Goal: Task Accomplishment & Management: Complete application form

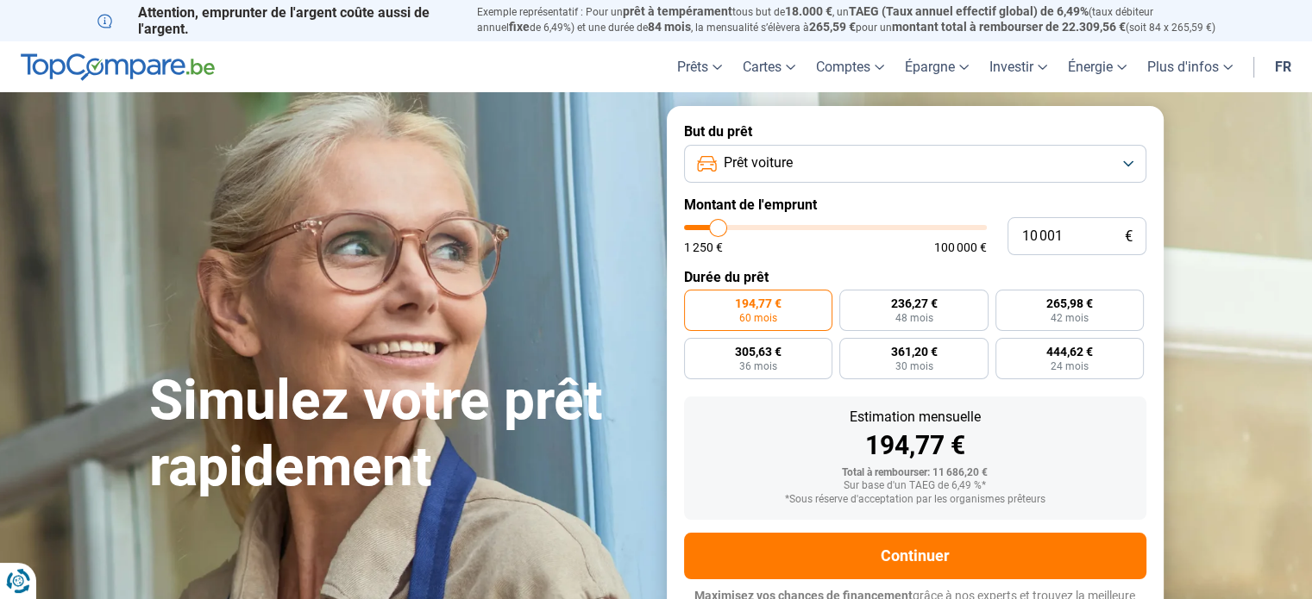
type input "8 750"
type input "8750"
type input "9 000"
type input "9000"
type input "9 250"
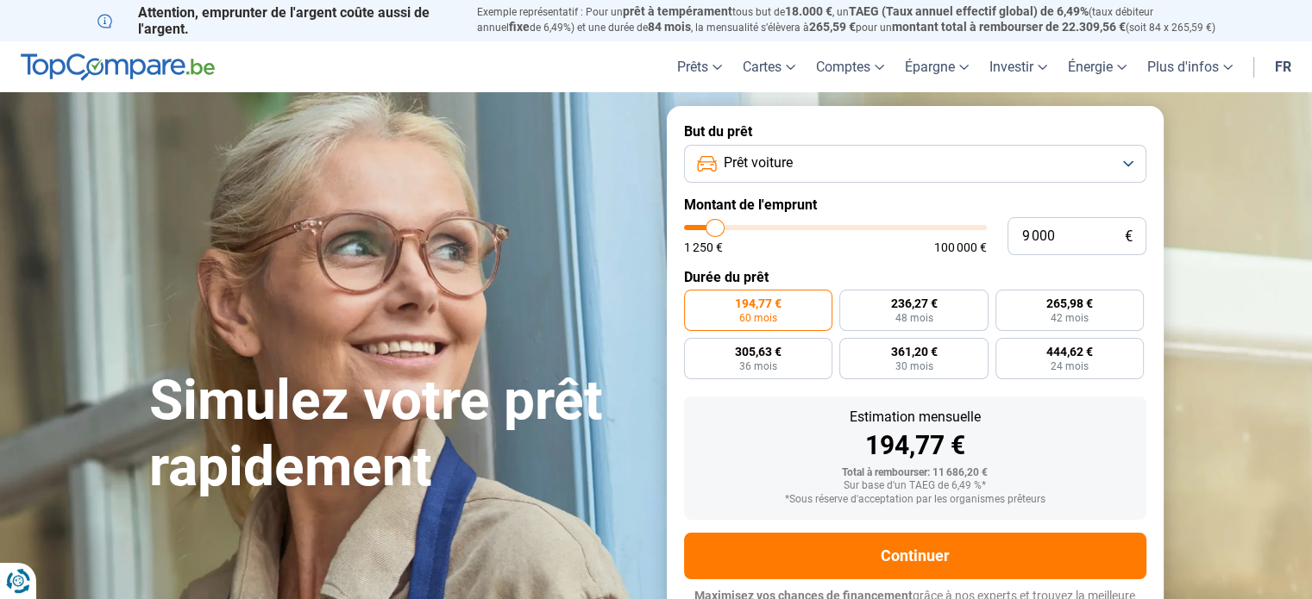
type input "9250"
type input "9 500"
type input "9500"
type input "9 750"
type input "9750"
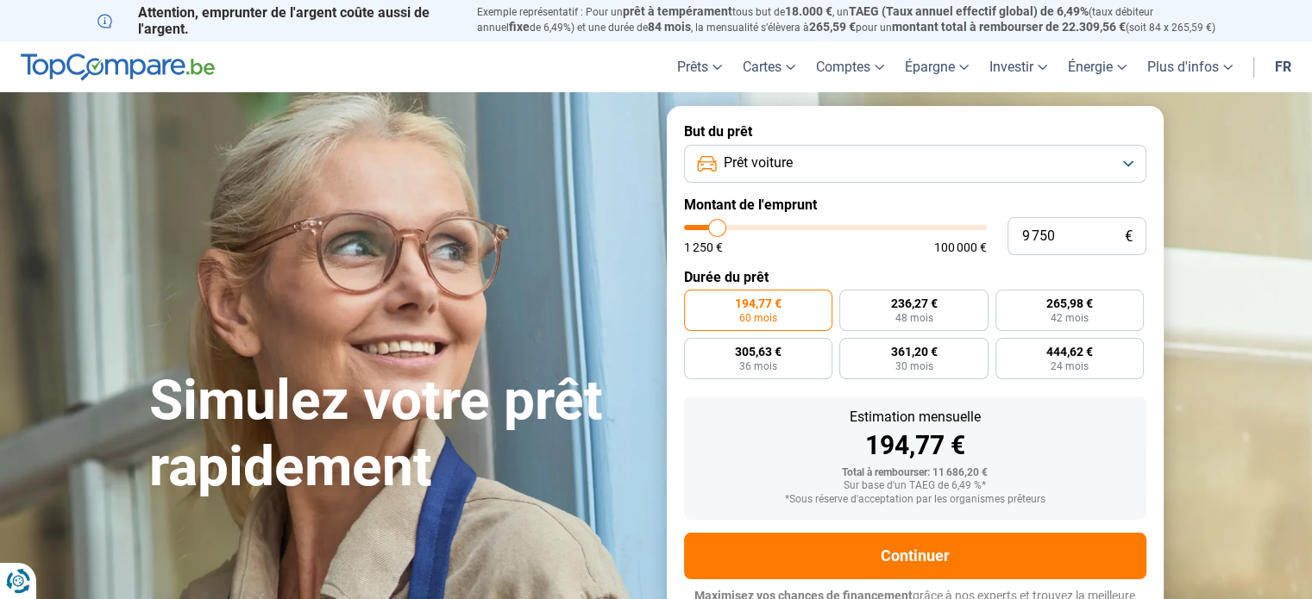
type input "10 000"
type input "10000"
type input "10 250"
type input "10250"
type input "10 500"
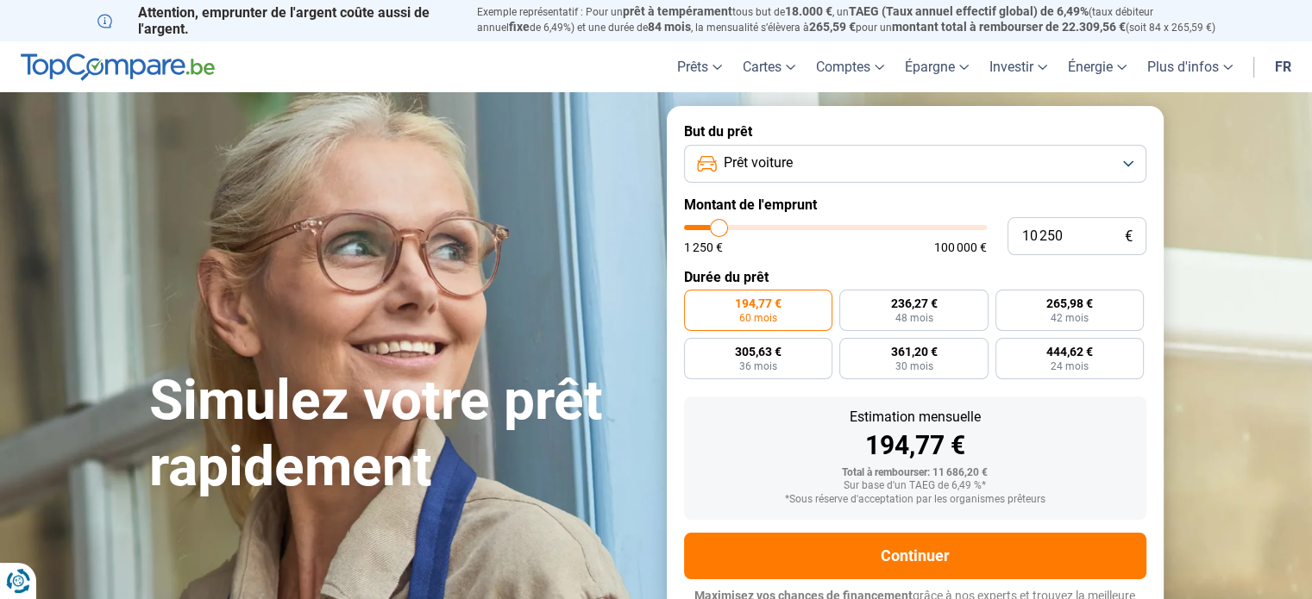
type input "10500"
type input "10 750"
type input "10750"
type input "11 000"
type input "11000"
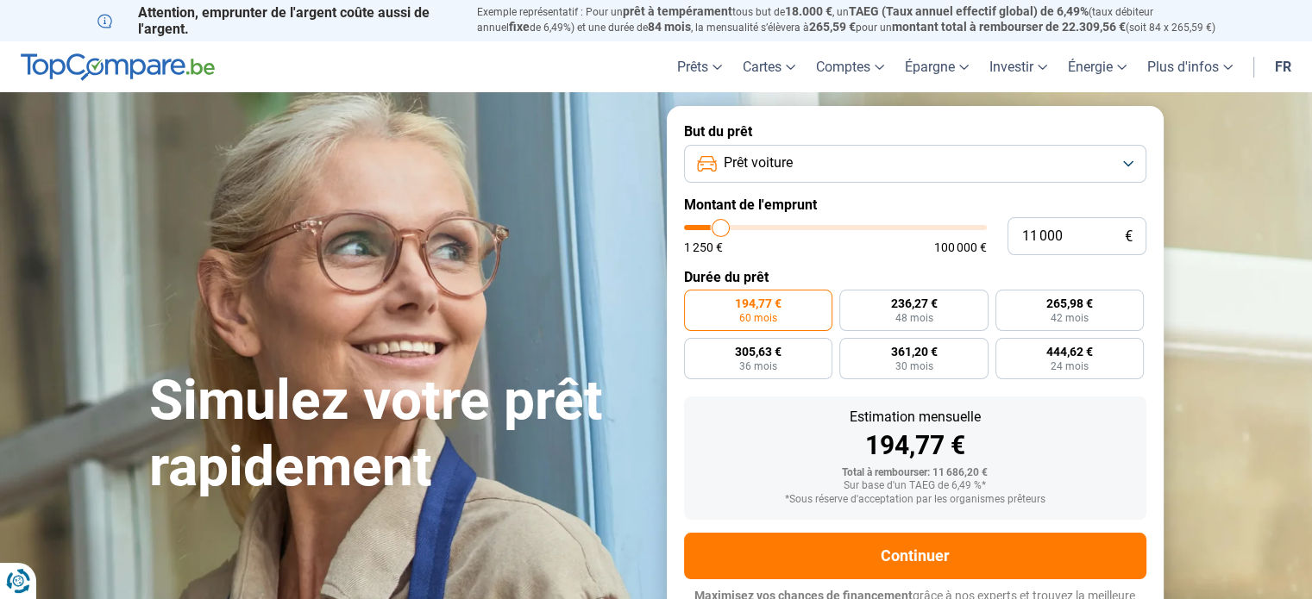
type input "11 250"
type input "11250"
type input "11 500"
type input "11500"
type input "11 750"
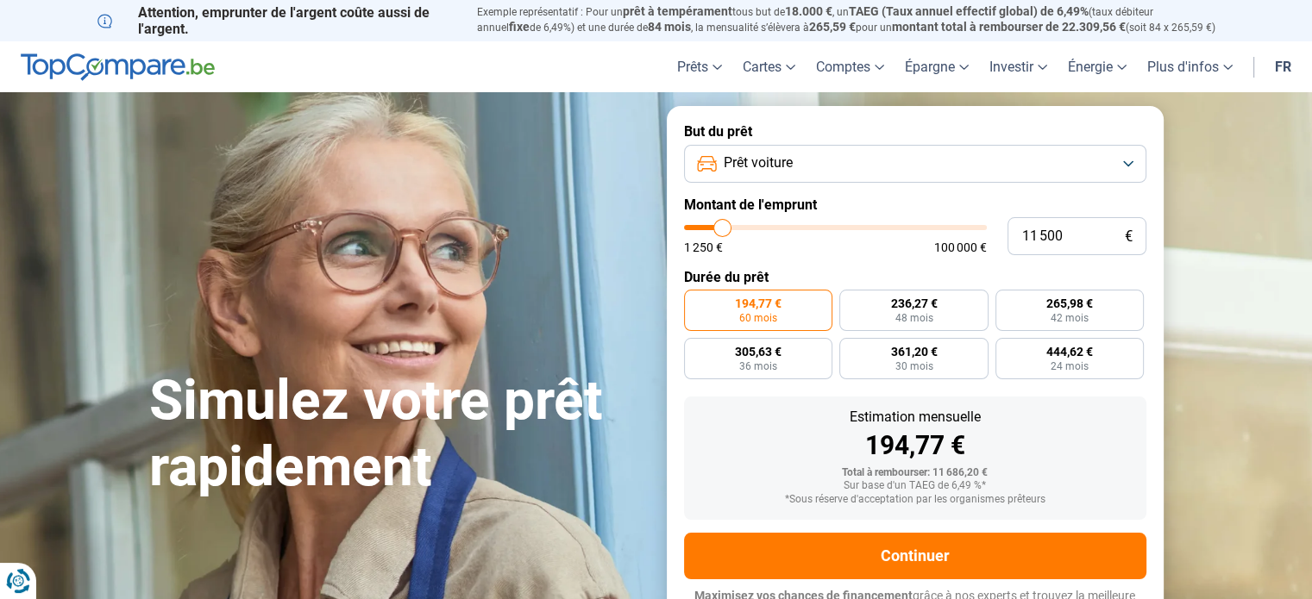
type input "11750"
type input "12 000"
type input "12000"
type input "12 250"
type input "12250"
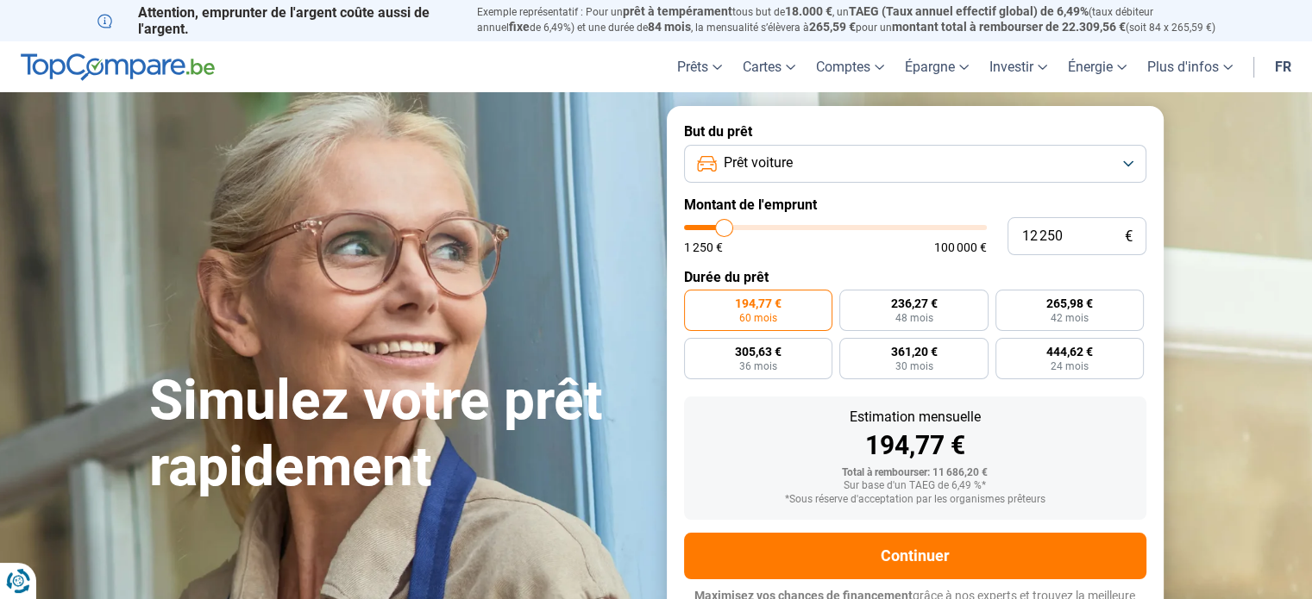
type input "12 500"
type input "12500"
type input "12 750"
type input "12750"
type input "13 250"
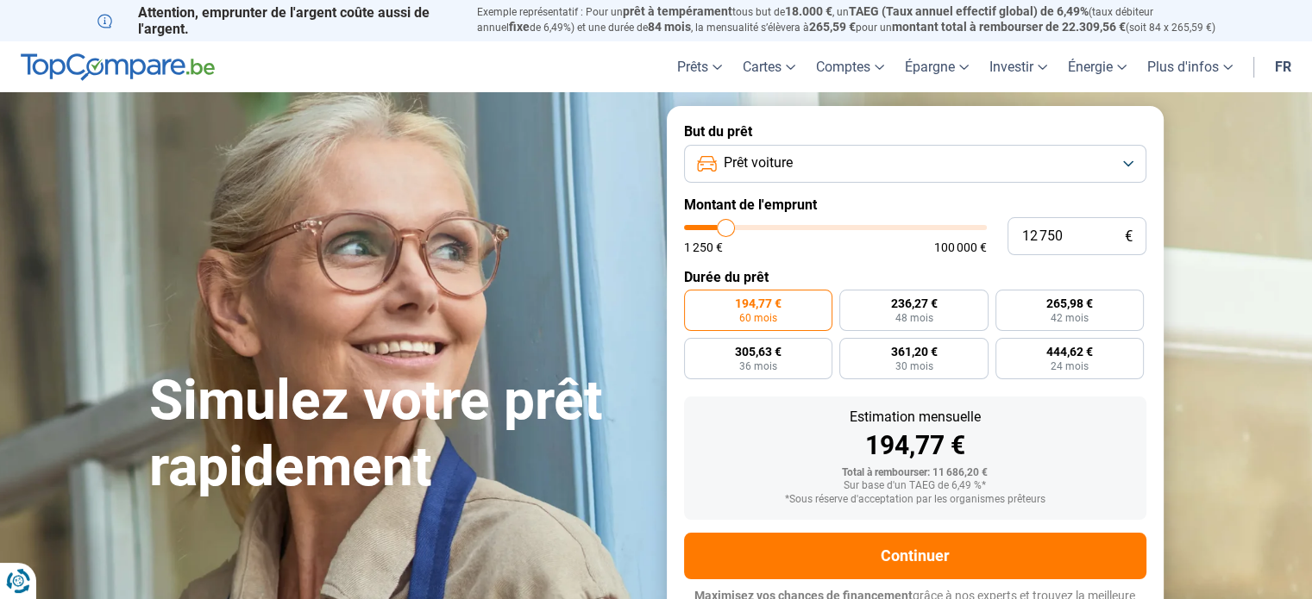
type input "13250"
type input "13 750"
type input "13750"
type input "14 250"
type input "14250"
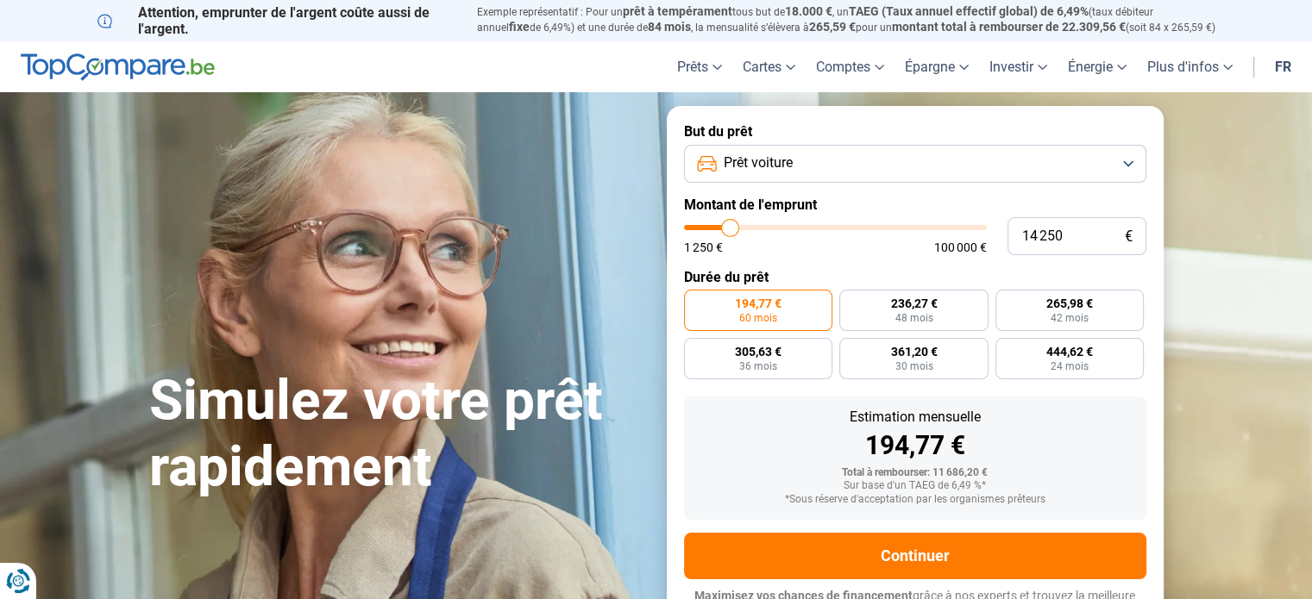
type input "14 750"
type input "14750"
type input "15 000"
type input "15000"
type input "15 250"
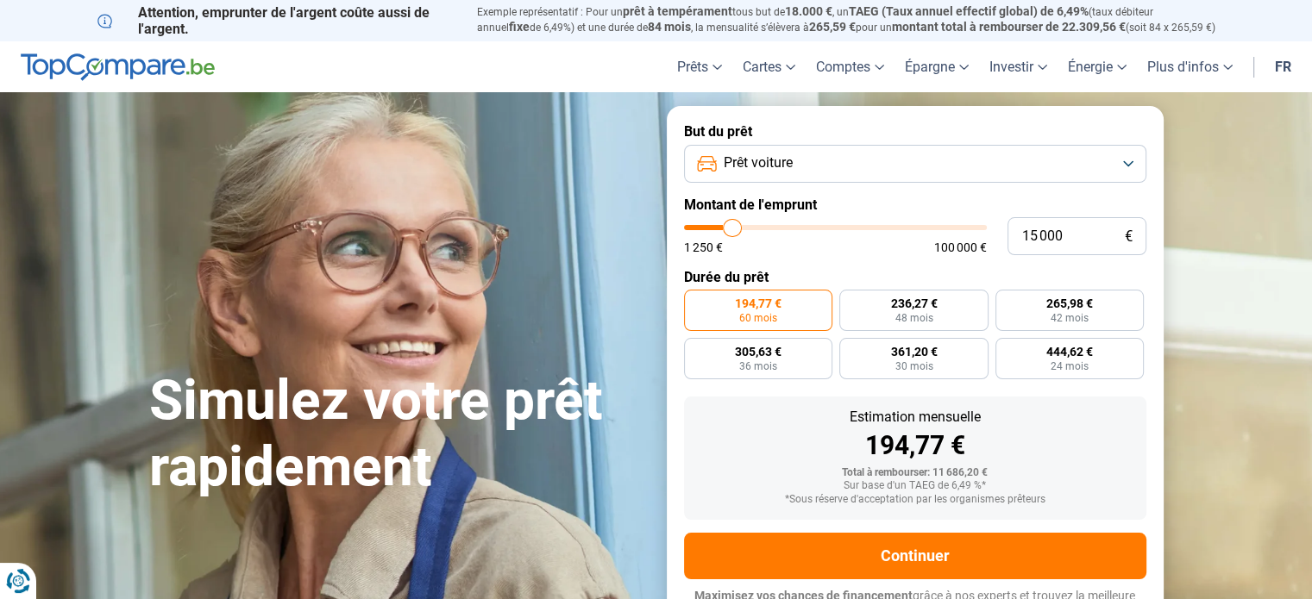
type input "15250"
type input "15 500"
type input "15500"
type input "15 750"
type input "15750"
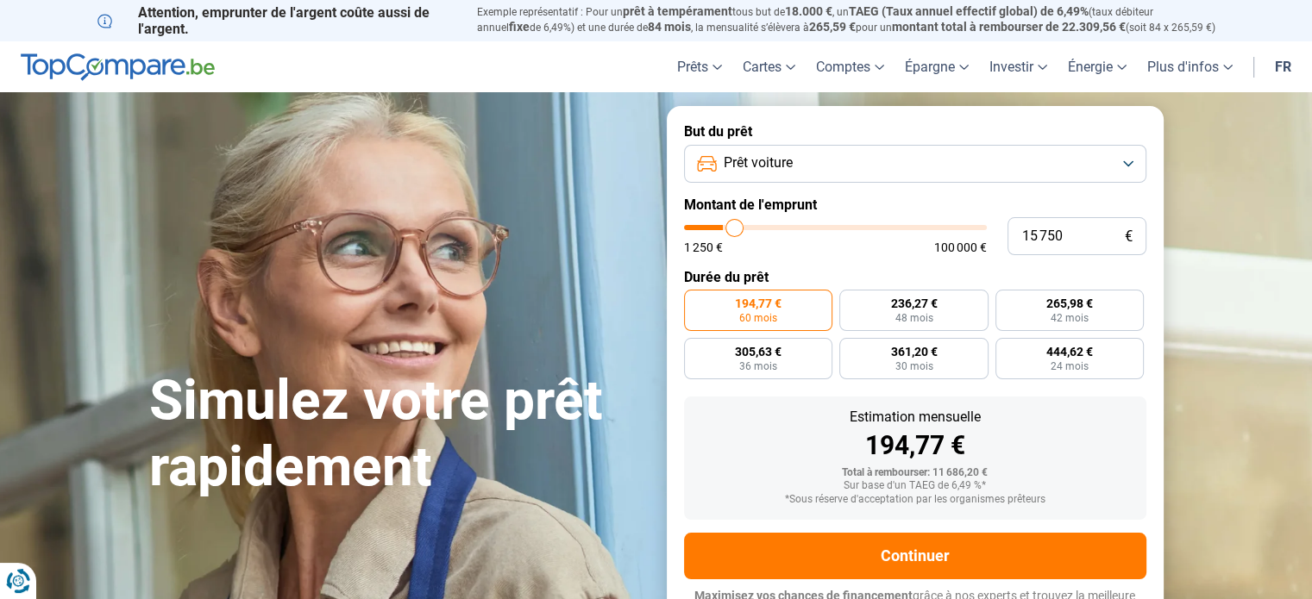
type input "16 000"
type input "16000"
type input "16 500"
type input "16500"
type input "16 750"
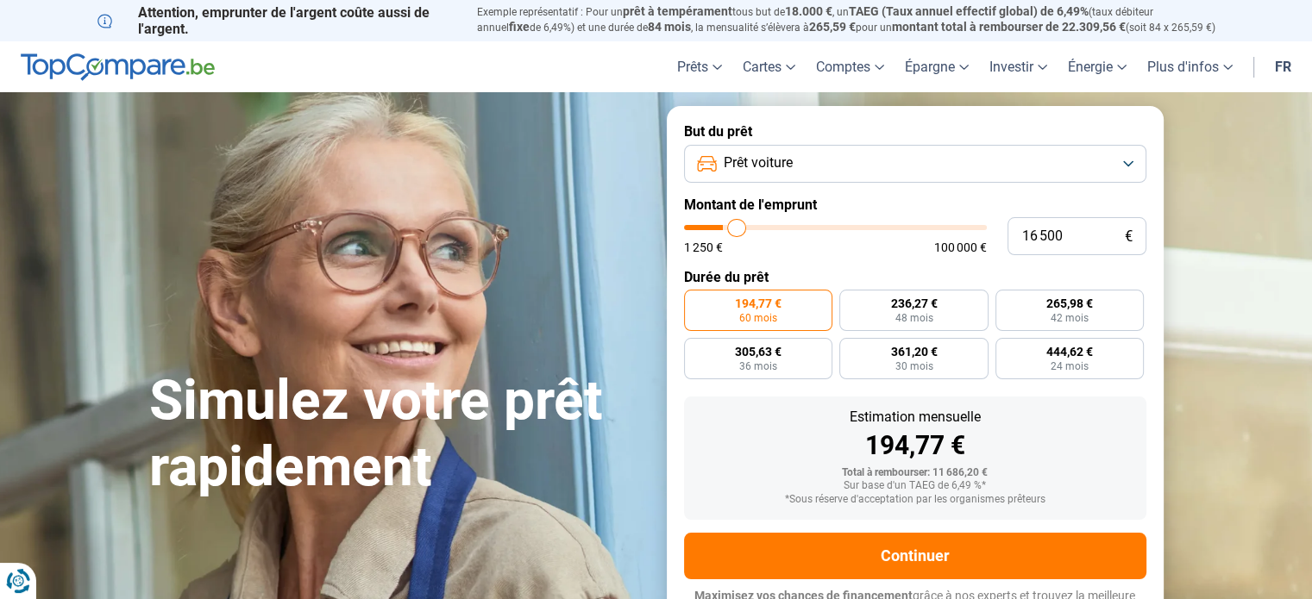
type input "16750"
type input "17 000"
type input "17000"
type input "17 250"
type input "17250"
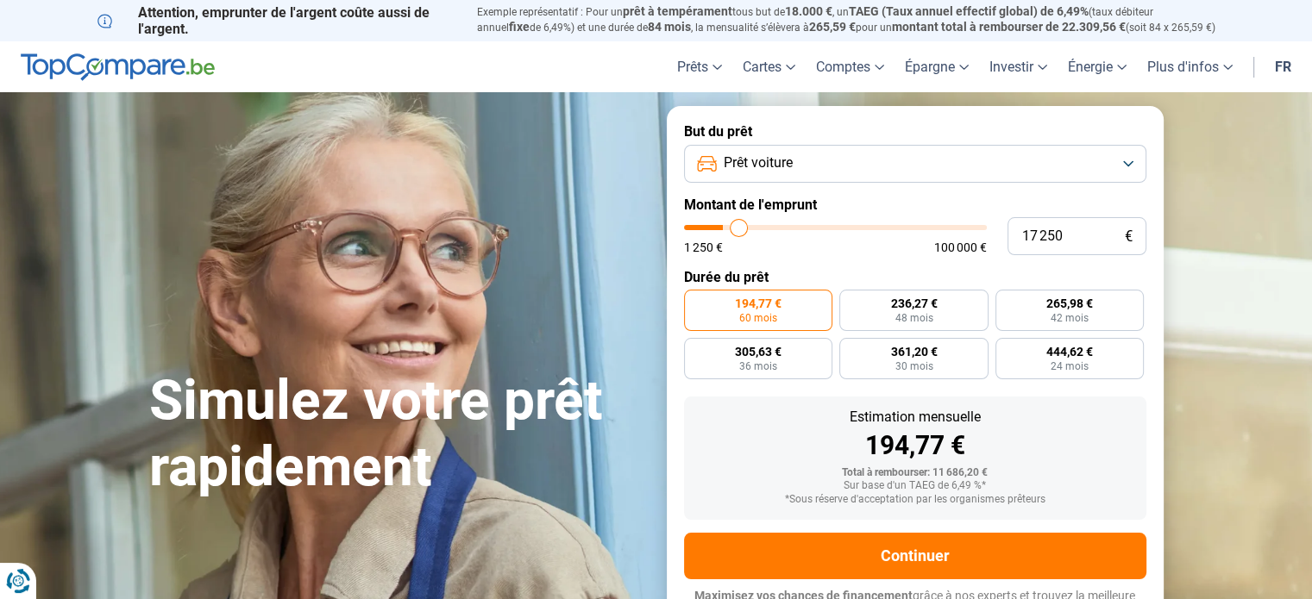
type input "17 500"
type input "17500"
type input "17 750"
type input "17750"
type input "18 000"
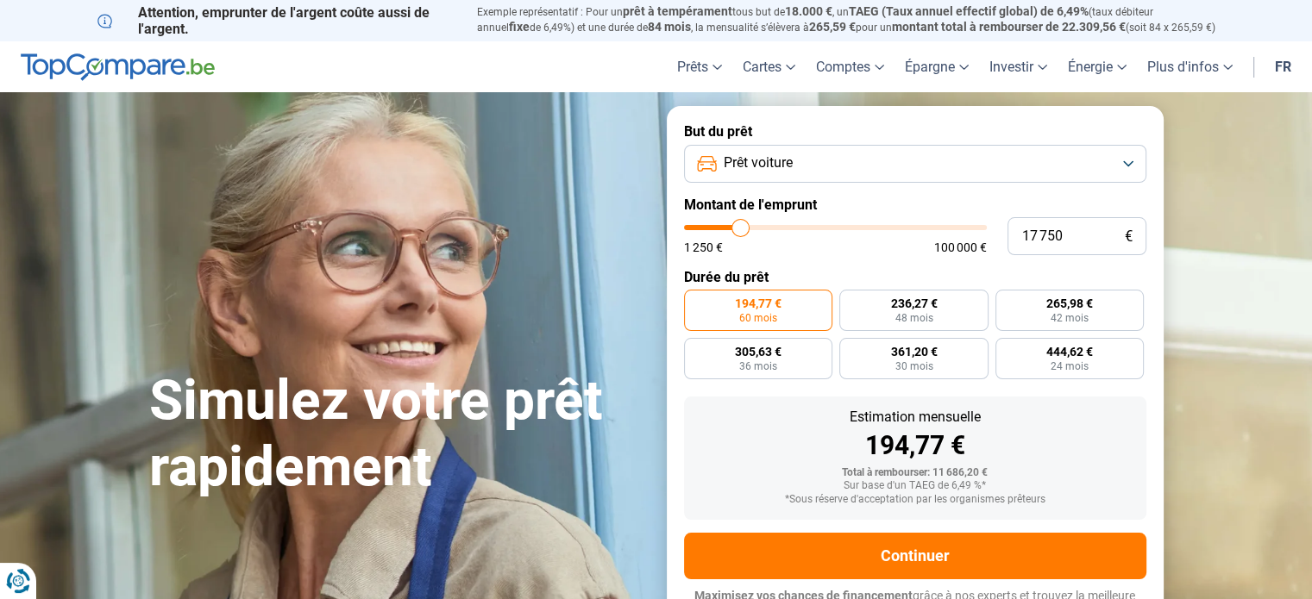
type input "18000"
type input "18 250"
type input "18250"
type input "18 000"
type input "18000"
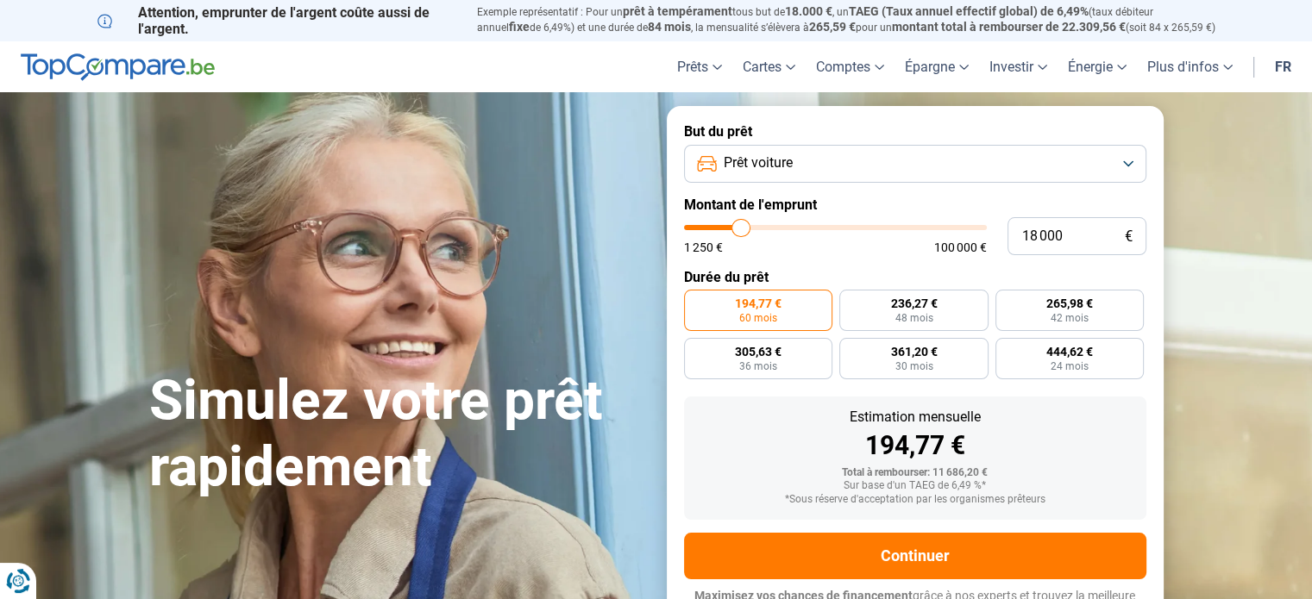
type input "17 750"
type input "17750"
type input "17 500"
type input "17500"
type input "17 250"
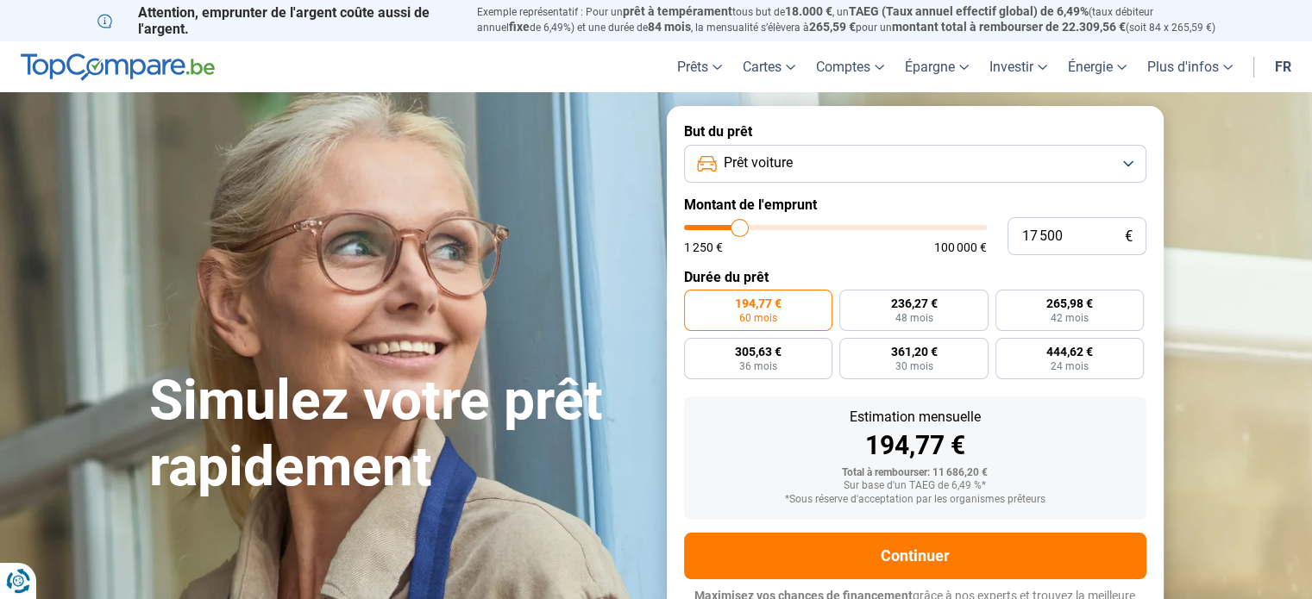
type input "17250"
type input "17 000"
type input "17000"
type input "16 750"
type input "16750"
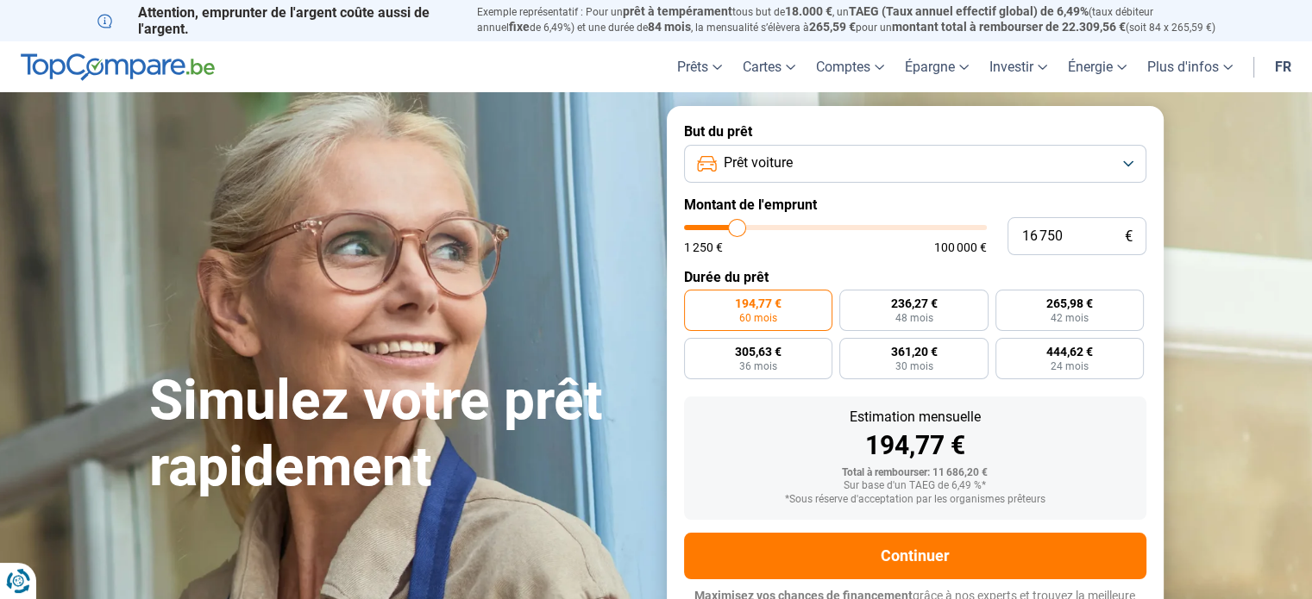
type input "16 500"
type input "16500"
type input "16 250"
type input "16250"
type input "16 000"
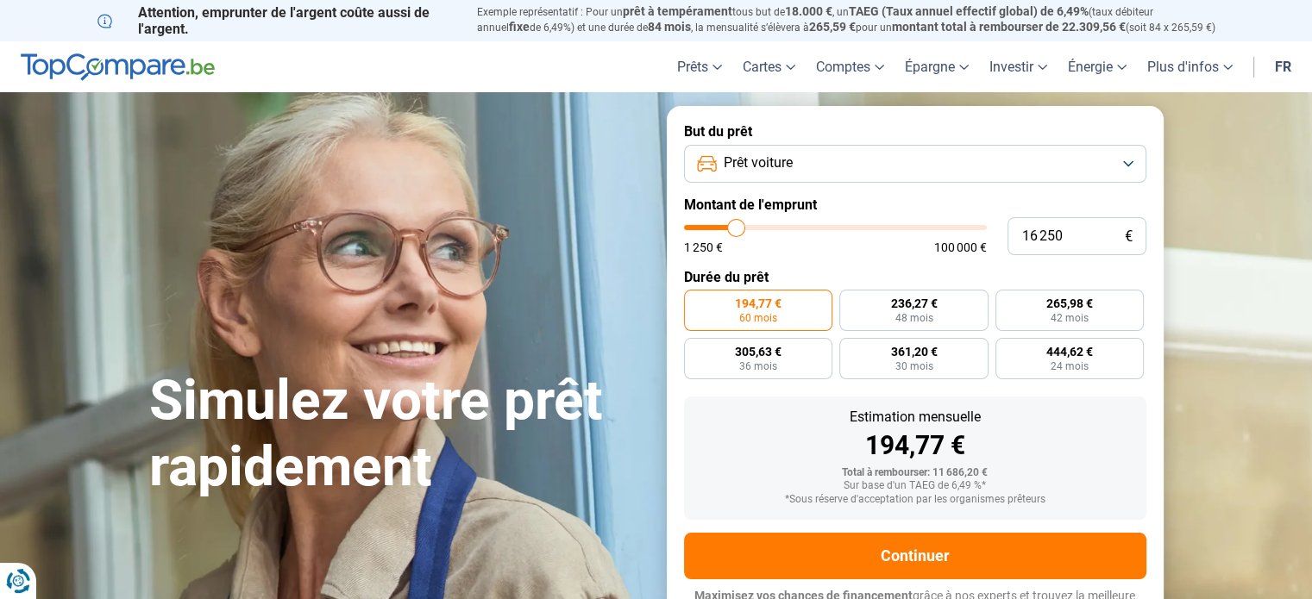
type input "16000"
type input "15 750"
type input "15750"
type input "15 500"
type input "15500"
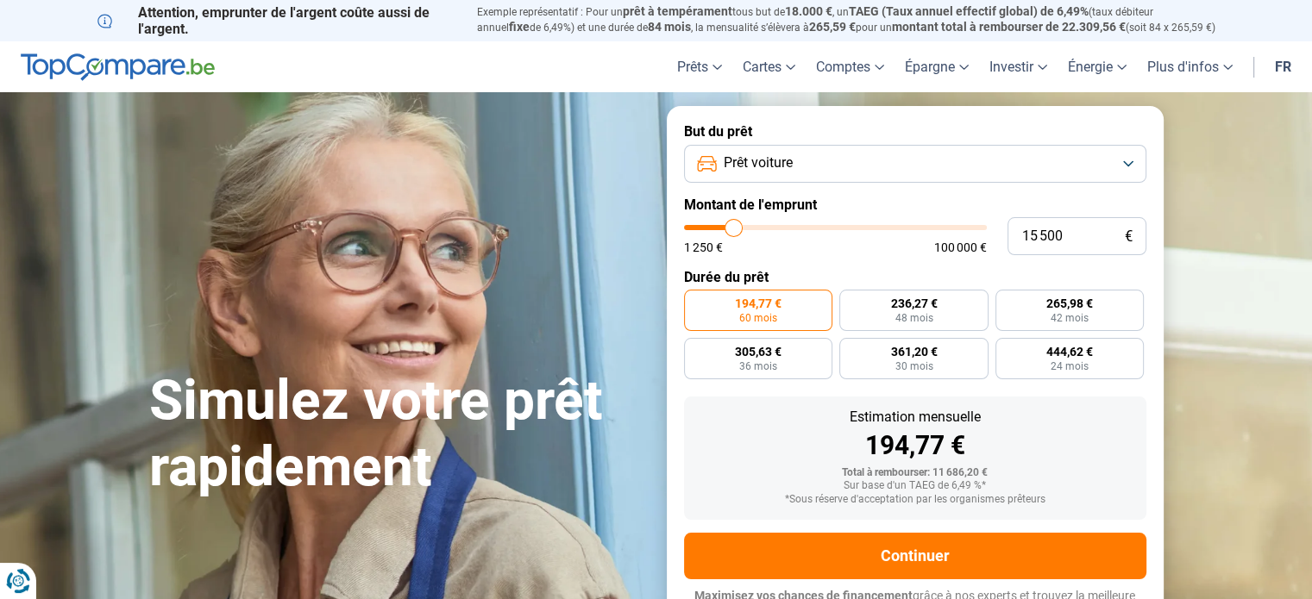
type input "15 250"
type input "15250"
type input "15 000"
drag, startPoint x: 714, startPoint y: 225, endPoint x: 732, endPoint y: 222, distance: 18.4
type input "15000"
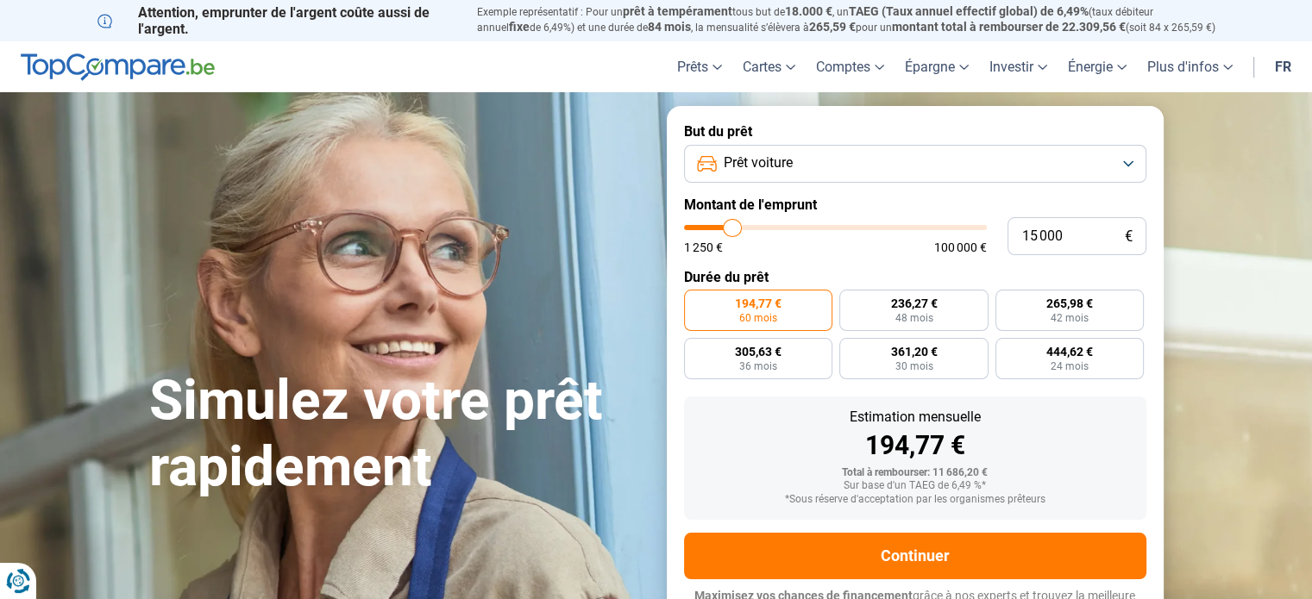
click at [732, 225] on input "range" at bounding box center [835, 227] width 303 height 5
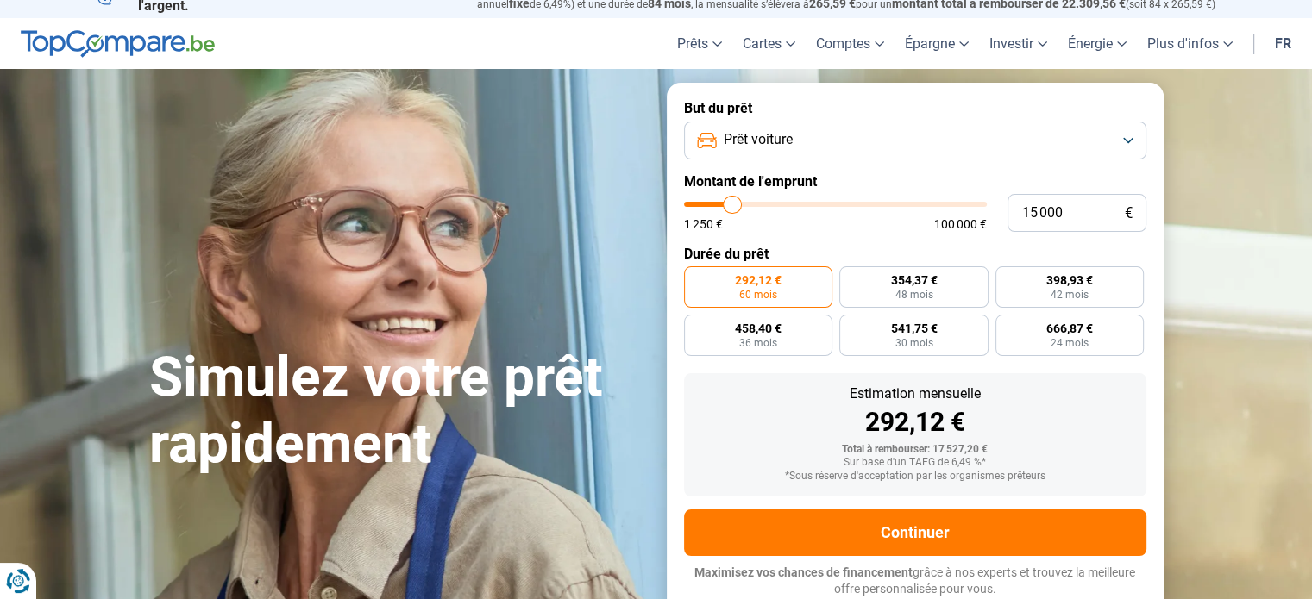
click at [1006, 141] on button "Prêt voiture" at bounding box center [915, 141] width 462 height 38
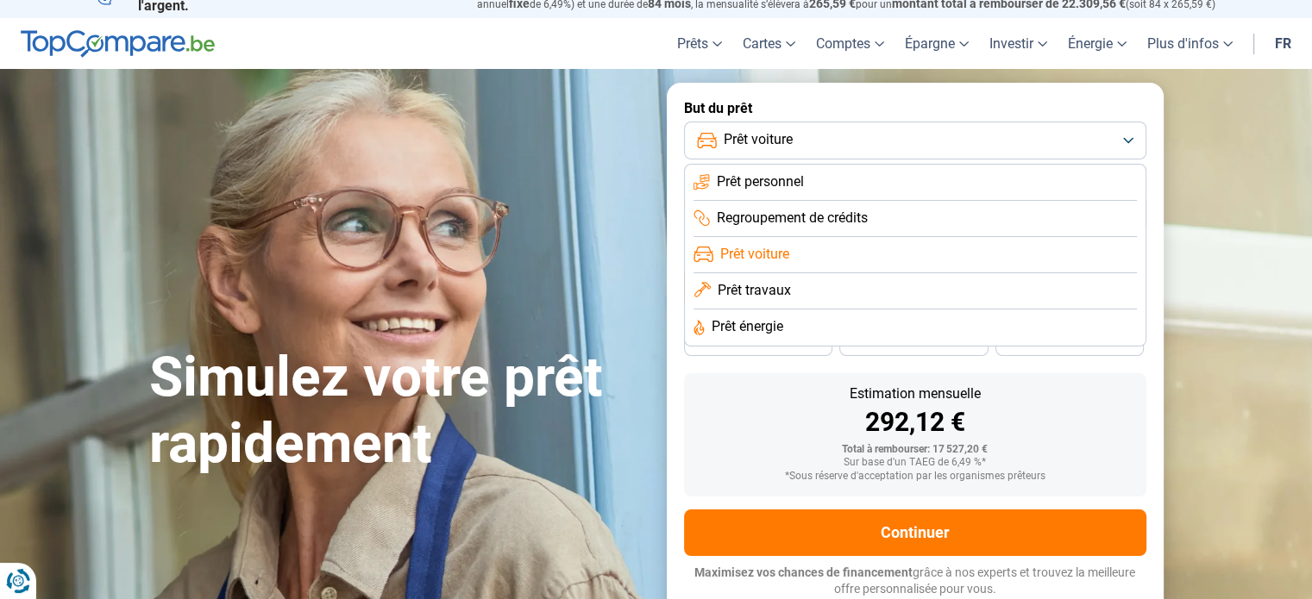
click at [766, 254] on span "Prêt voiture" at bounding box center [754, 254] width 69 height 19
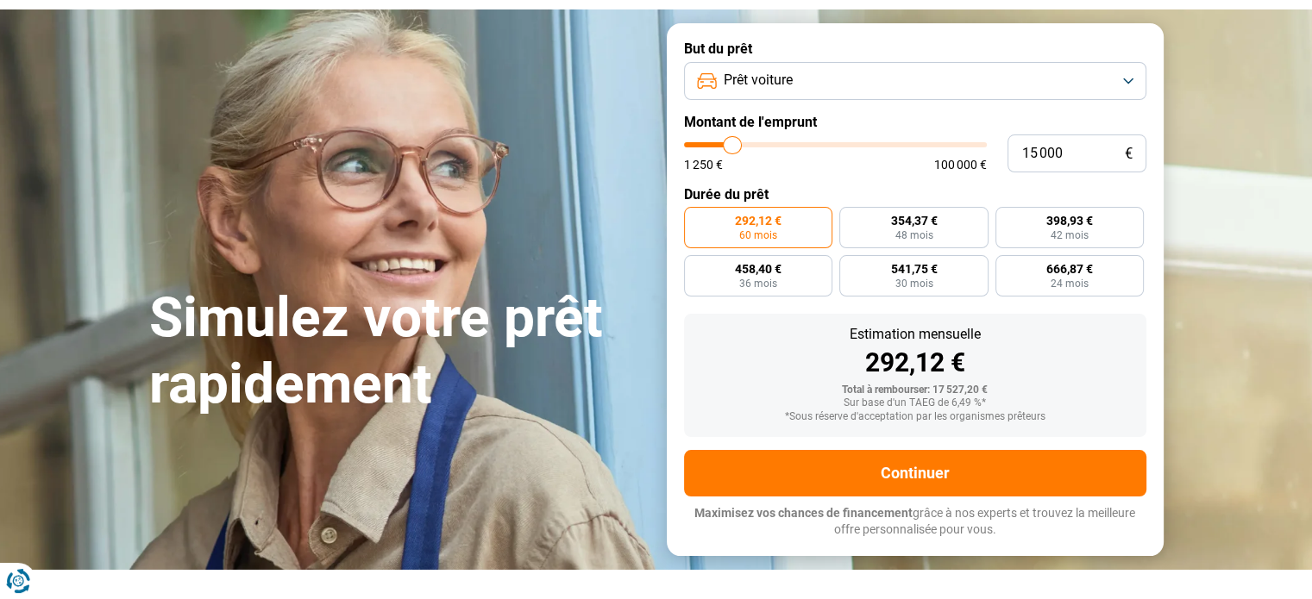
scroll to position [0, 0]
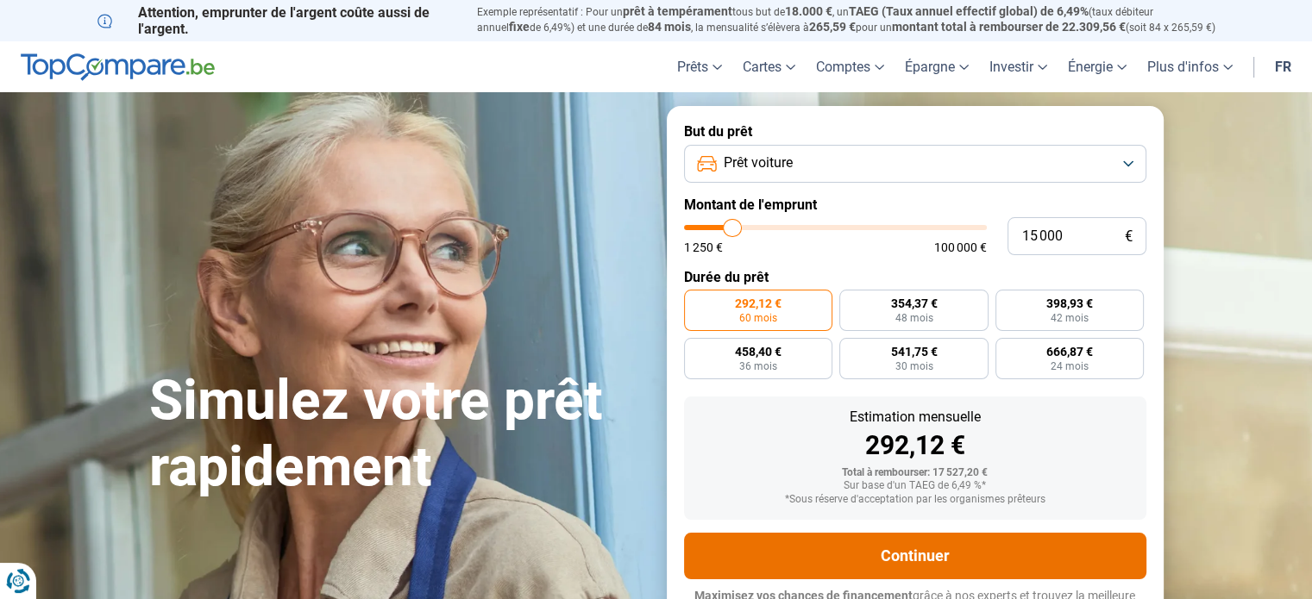
click at [927, 555] on button "Continuer" at bounding box center [915, 556] width 462 height 47
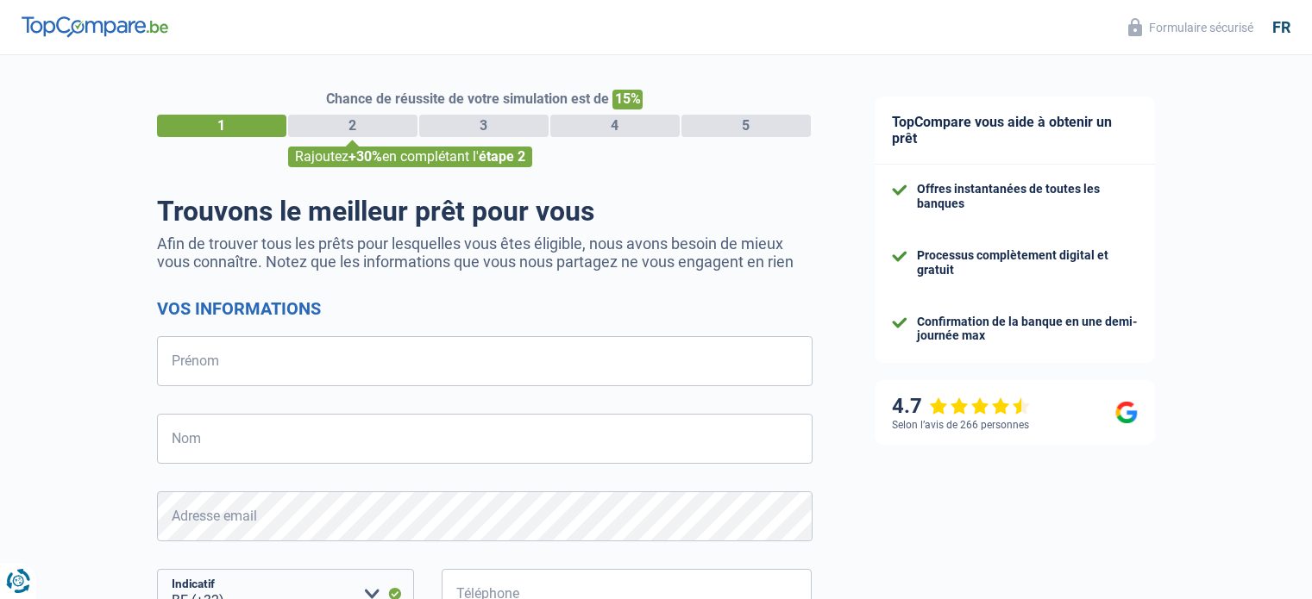
select select "32"
